Goal: Task Accomplishment & Management: Use online tool/utility

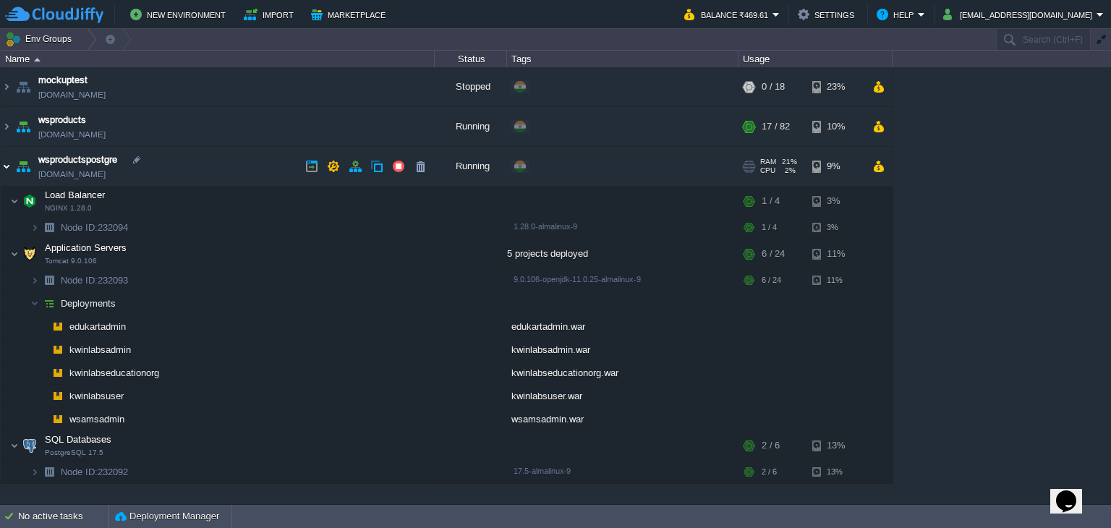
click at [4, 167] on img at bounding box center [7, 166] width 12 height 39
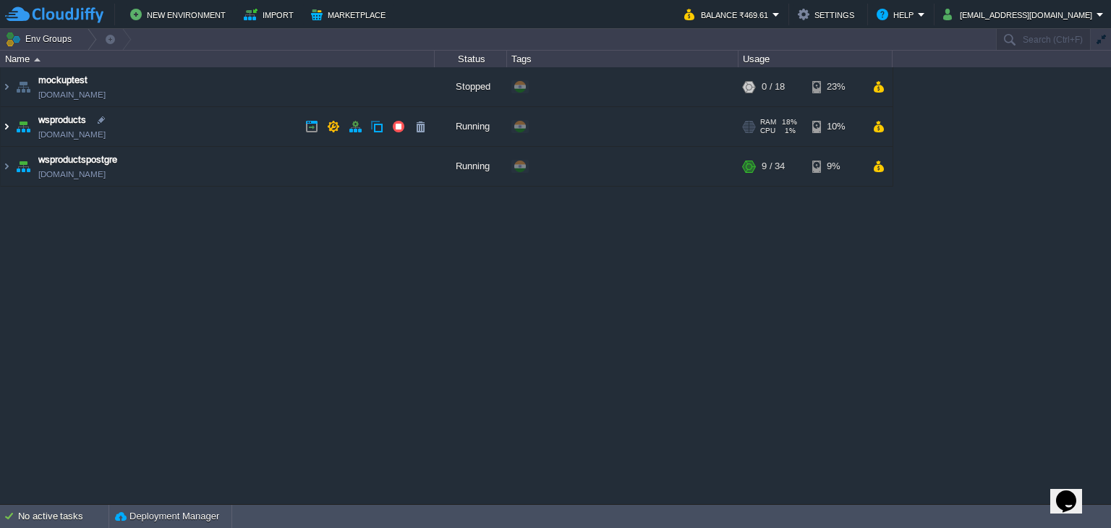
click at [6, 132] on img at bounding box center [7, 126] width 12 height 39
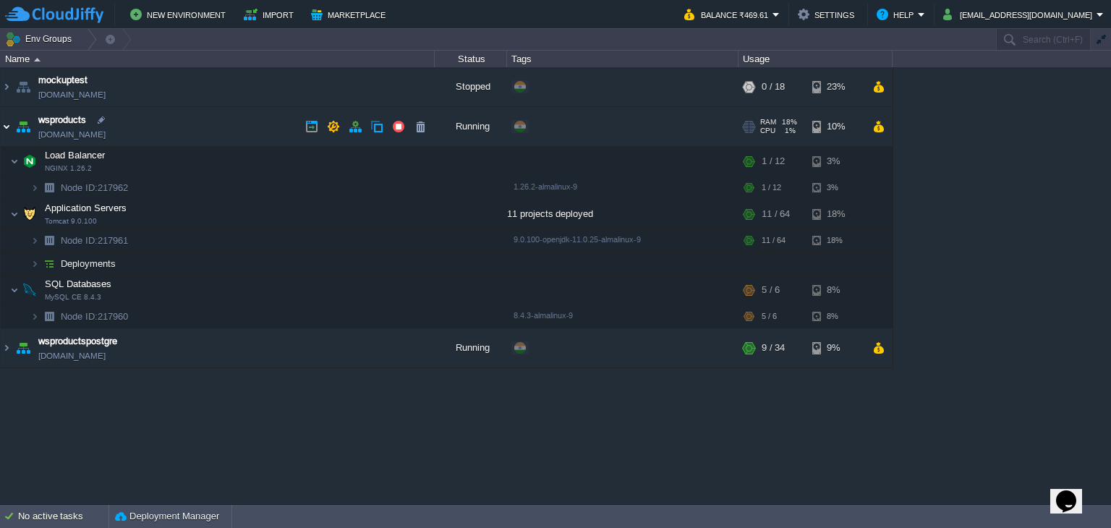
click at [6, 132] on img at bounding box center [7, 126] width 12 height 39
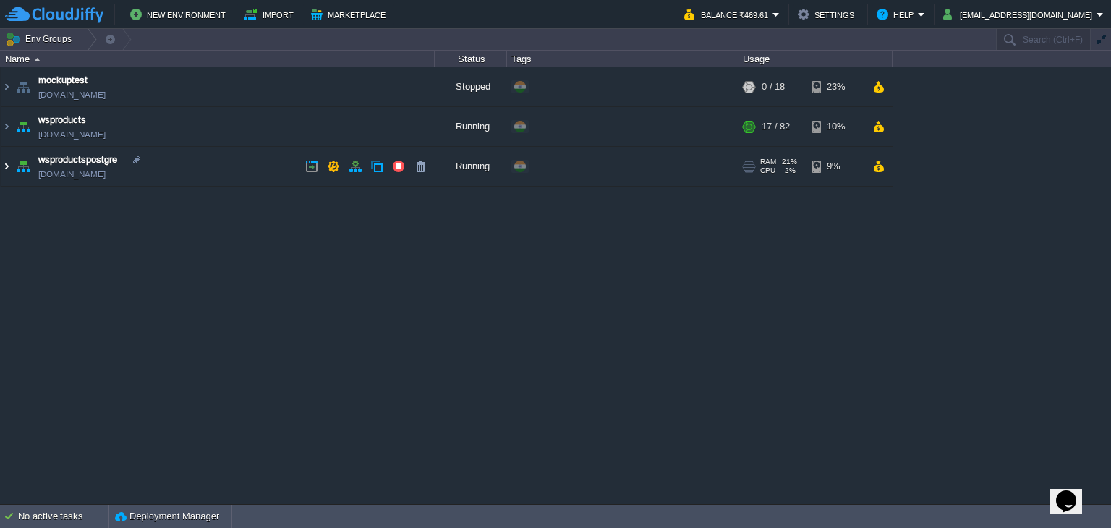
click at [6, 162] on img at bounding box center [7, 166] width 12 height 39
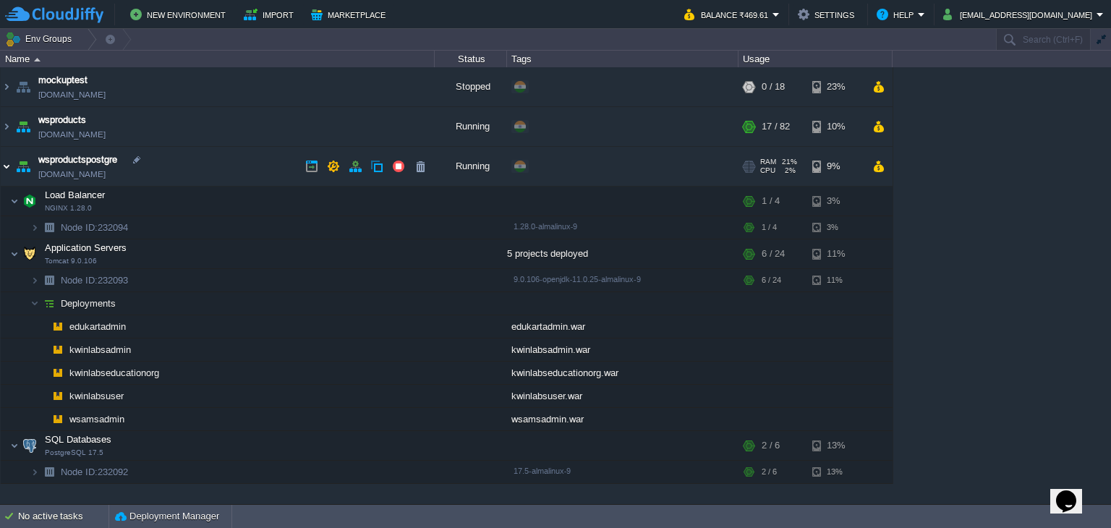
click at [6, 162] on img at bounding box center [7, 166] width 12 height 39
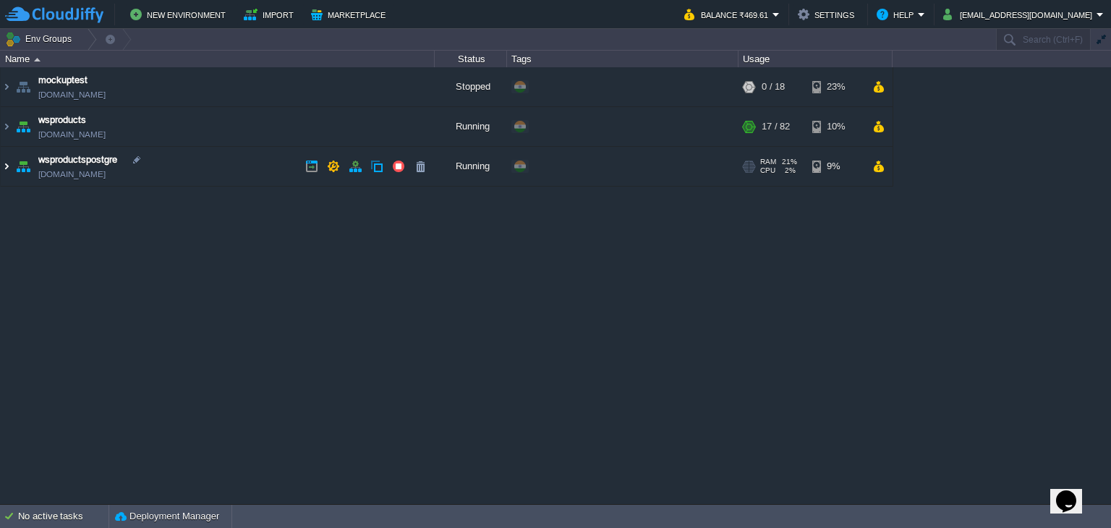
click at [6, 162] on img at bounding box center [7, 166] width 12 height 39
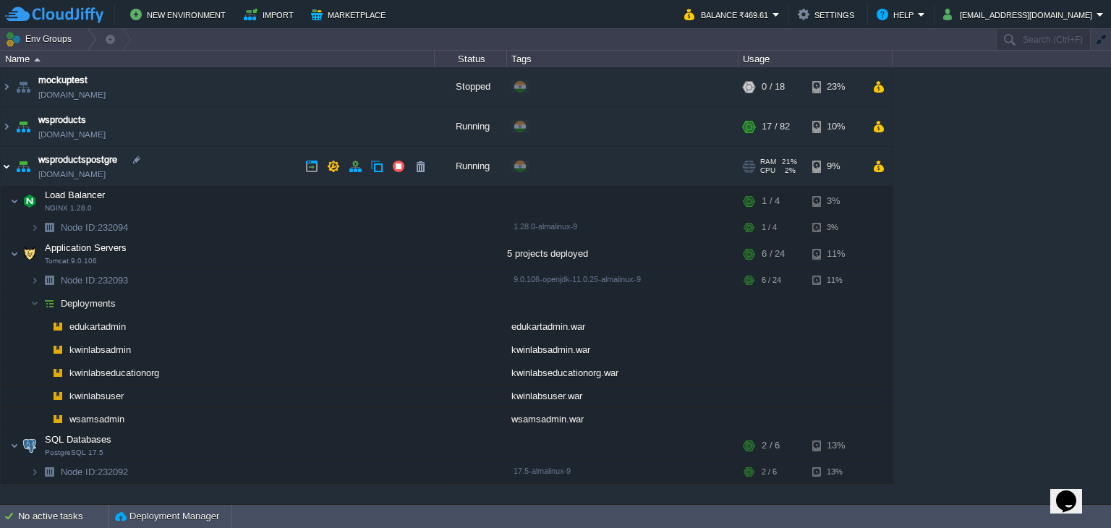
click at [6, 162] on img at bounding box center [7, 166] width 12 height 39
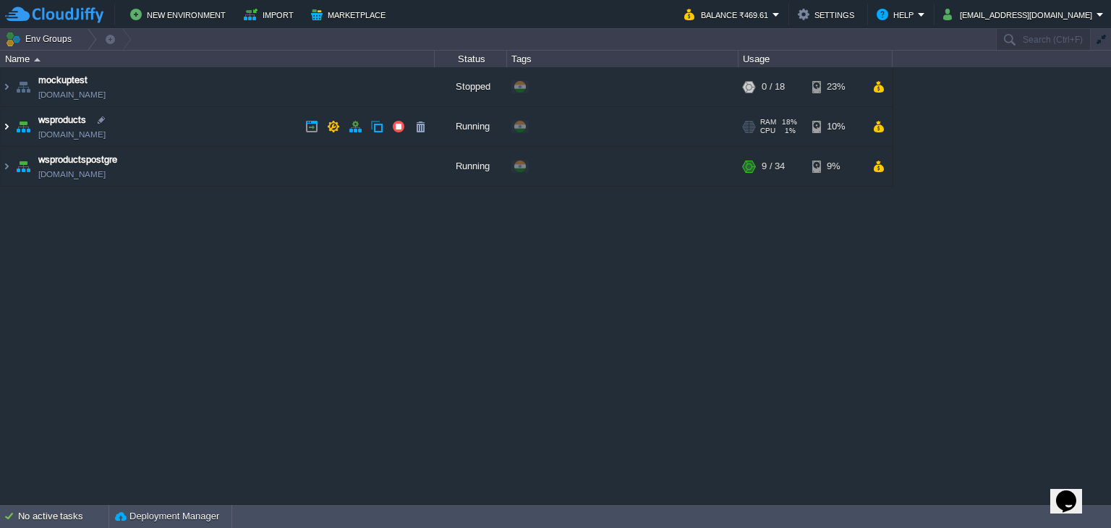
click at [8, 134] on img at bounding box center [7, 126] width 12 height 39
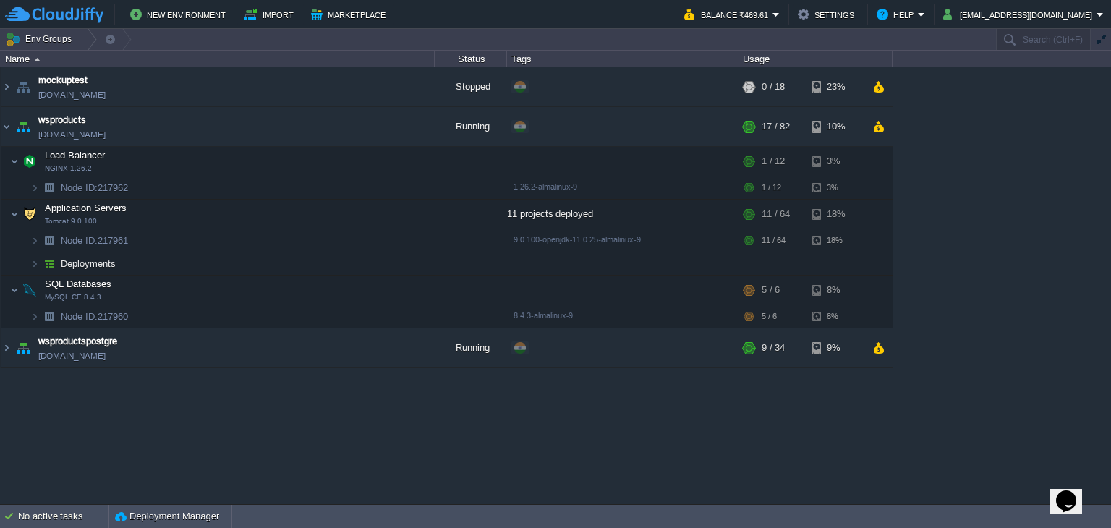
click at [0, 346] on table "mockuptest [DOMAIN_NAME] Stopped + Add to Env Group RAM 0% CPU 0% 0 / 18 23% ws…" at bounding box center [446, 217] width 893 height 301
click at [8, 349] on img at bounding box center [7, 347] width 12 height 39
